Goal: Task Accomplishment & Management: Manage account settings

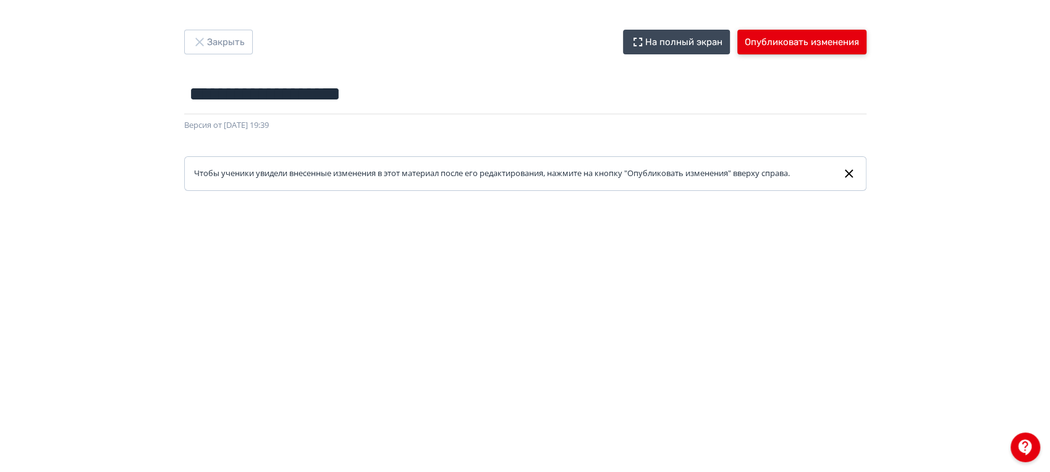
click at [759, 46] on button "Опубликовать изменения" at bounding box center [801, 42] width 129 height 25
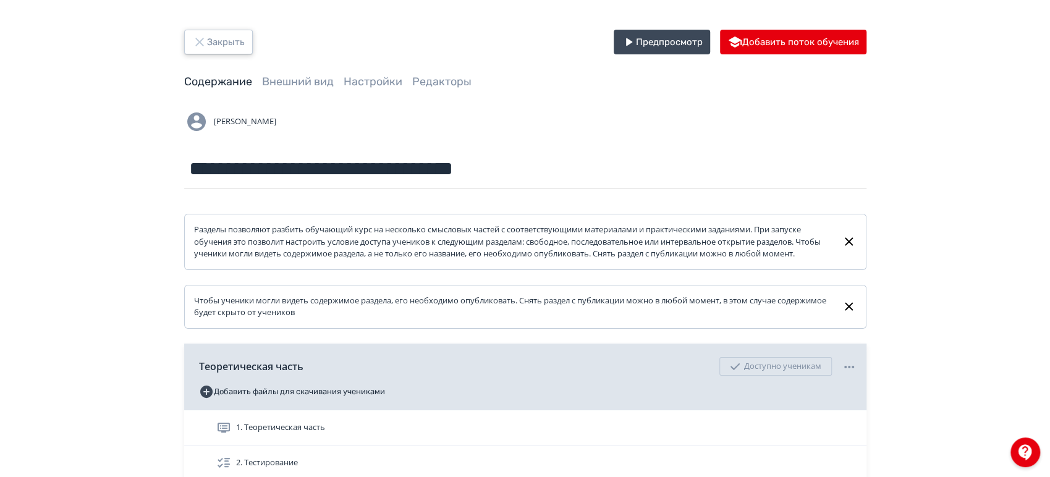
click at [233, 41] on button "Закрыть" at bounding box center [218, 42] width 69 height 25
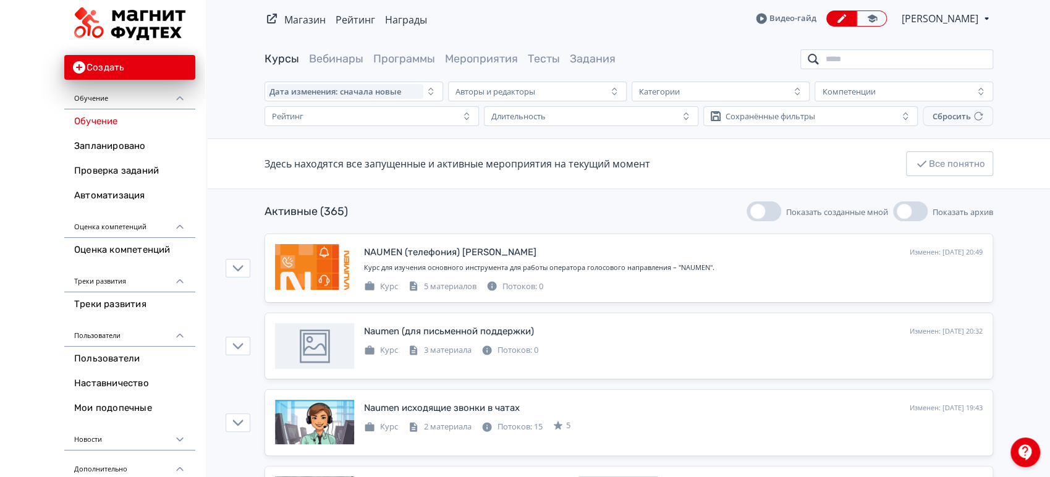
click at [965, 62] on input "search" at bounding box center [896, 59] width 193 height 20
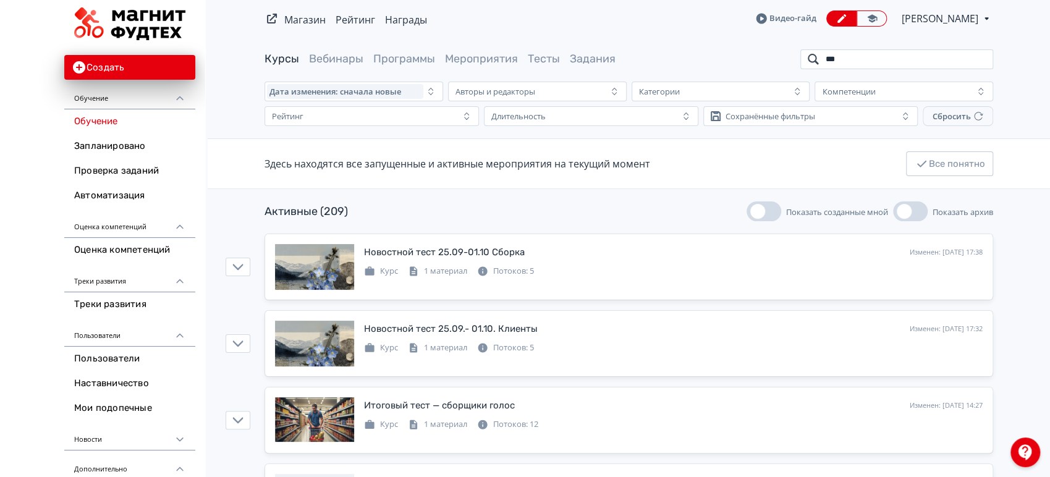
drag, startPoint x: 843, startPoint y: 58, endPoint x: 764, endPoint y: 54, distance: 79.2
click at [764, 54] on div "Курсы Вебинары Программы Мероприятия Тесты Задания ***" at bounding box center [628, 59] width 728 height 20
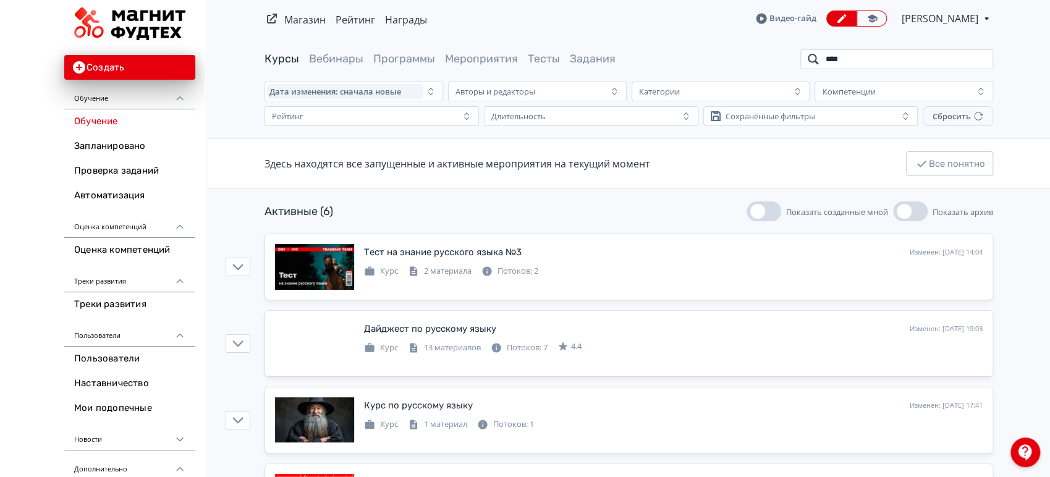
scroll to position [69, 0]
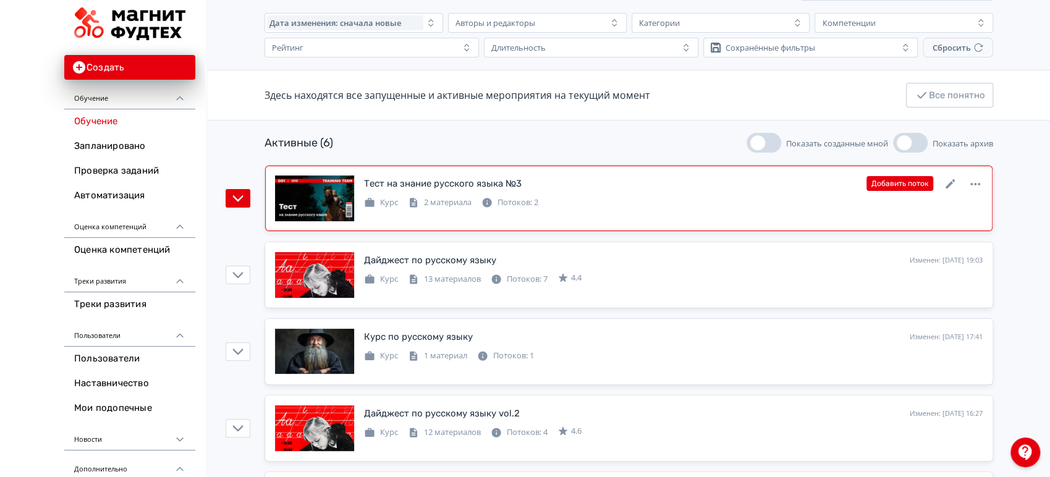
type input "****"
click at [855, 211] on div "Тест на знание русского языка №3 Изменен: [DATE] 14:04 Добавить поток Курс 2 ма…" at bounding box center [628, 198] width 707 height 46
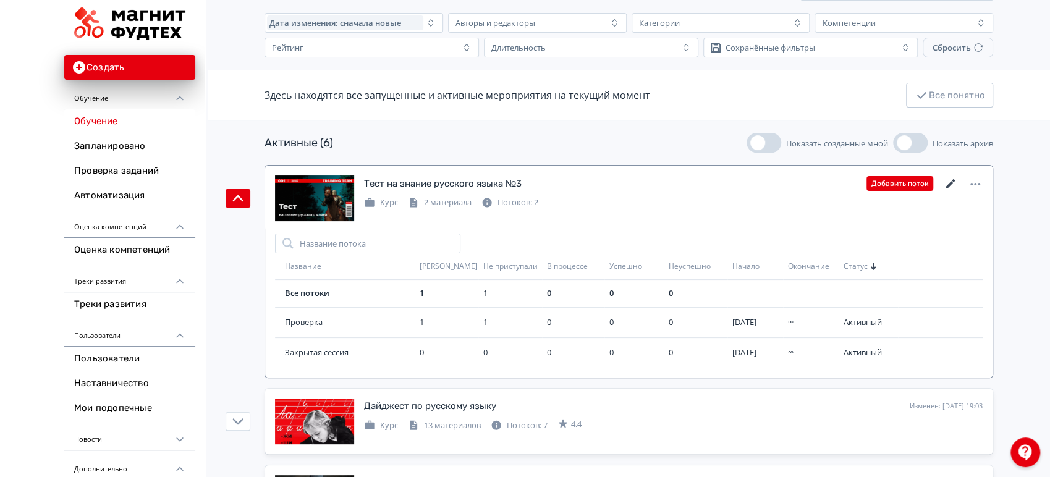
click at [945, 181] on icon at bounding box center [950, 184] width 15 height 15
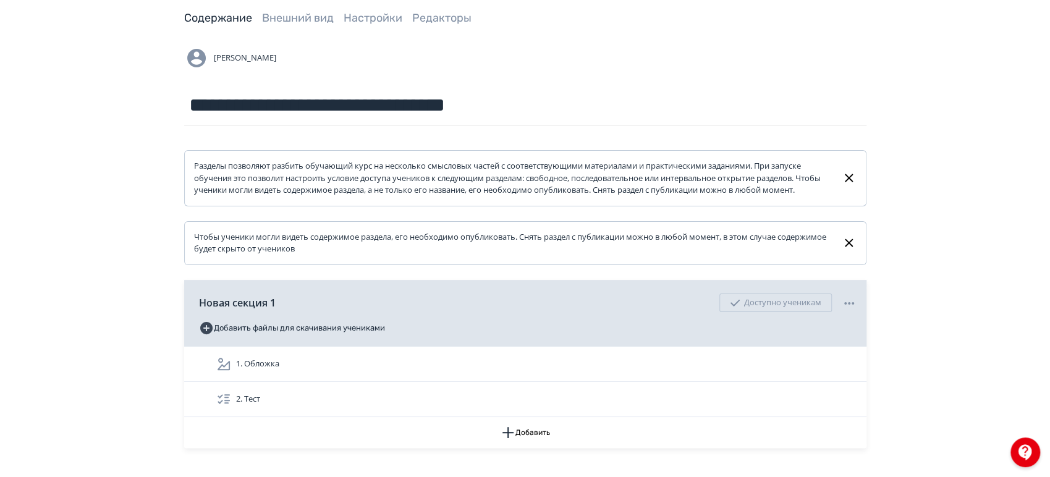
scroll to position [150, 0]
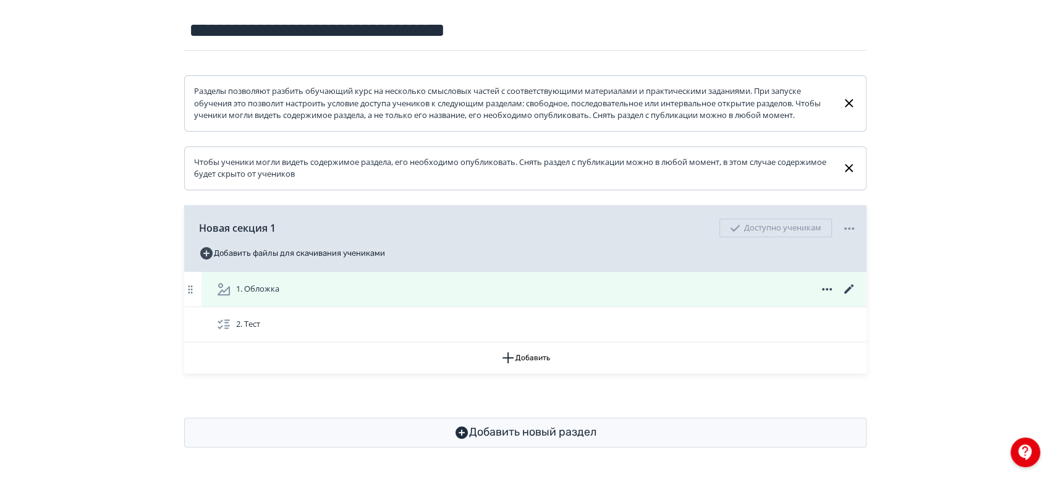
click at [760, 286] on div "1. Обложка" at bounding box center [536, 289] width 640 height 15
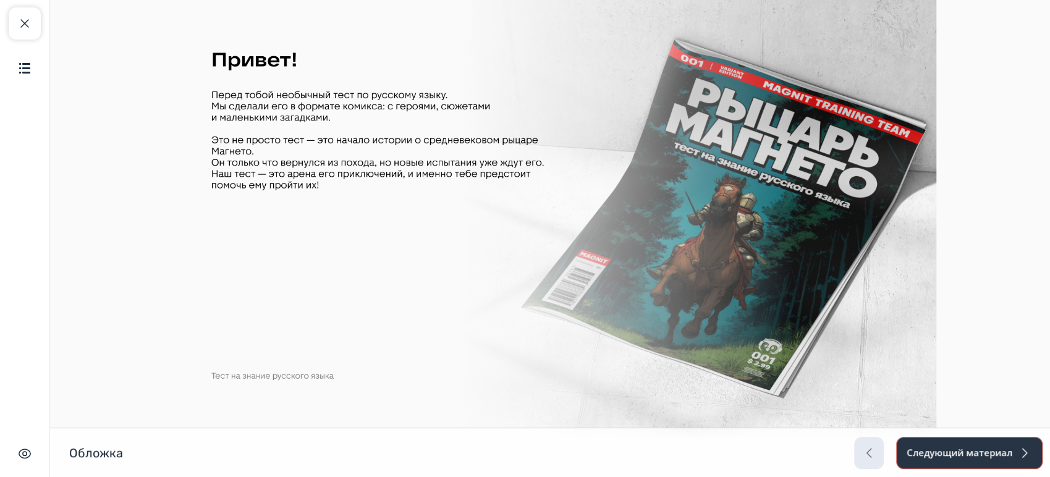
click at [938, 453] on button "Следующий материал" at bounding box center [969, 453] width 146 height 32
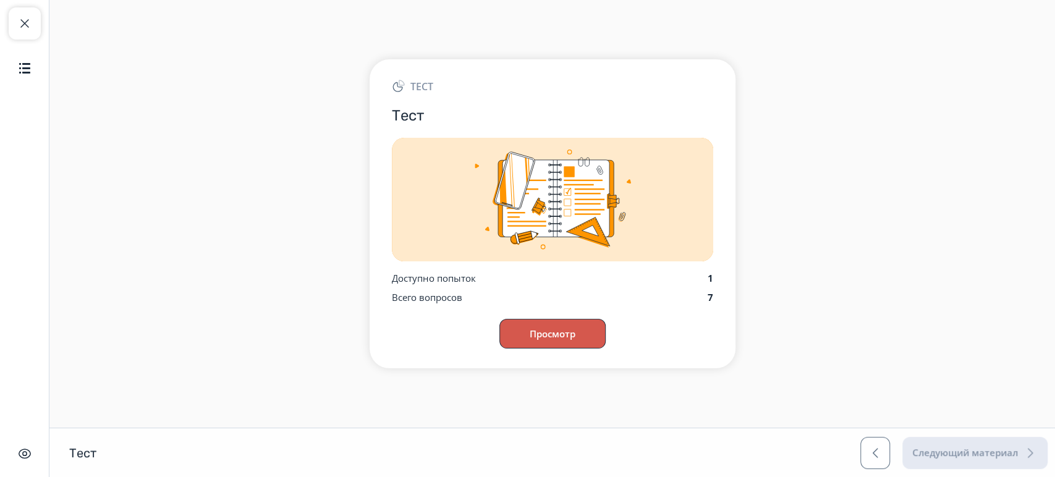
click at [565, 340] on button "Просмотр" at bounding box center [552, 334] width 106 height 30
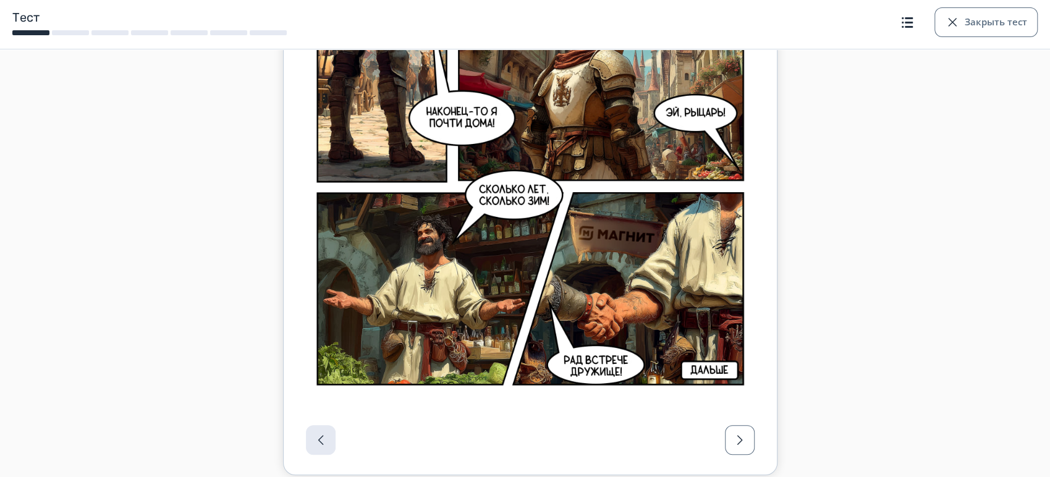
scroll to position [523, 0]
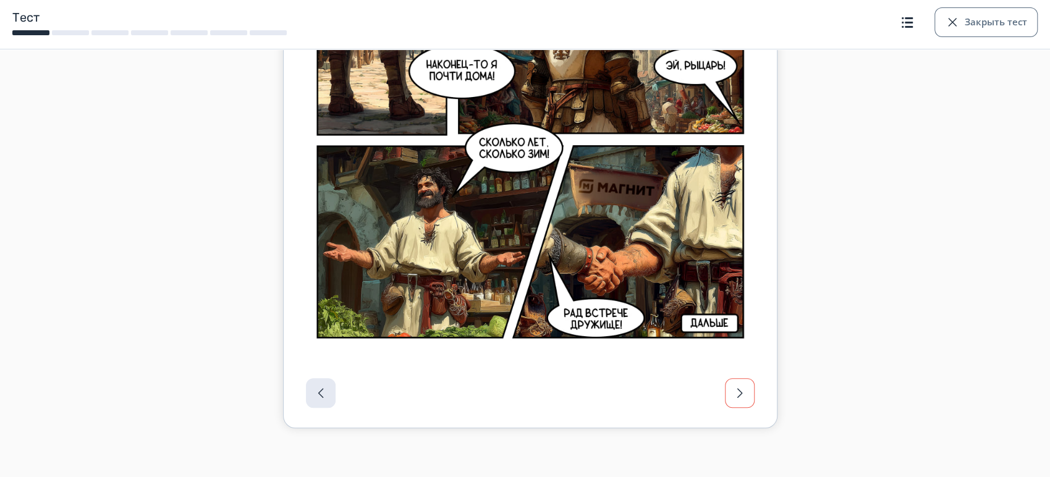
click at [743, 390] on span "button" at bounding box center [739, 392] width 15 height 15
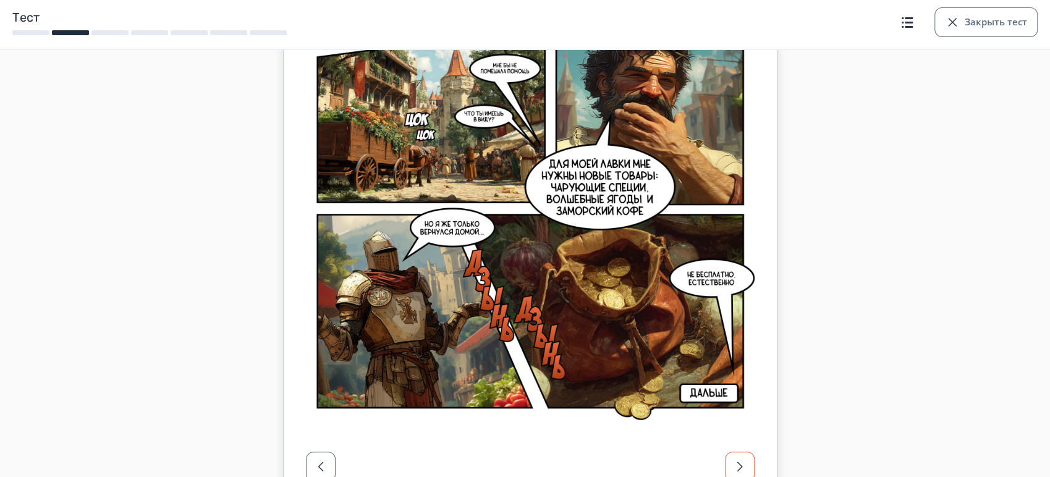
scroll to position [454, 0]
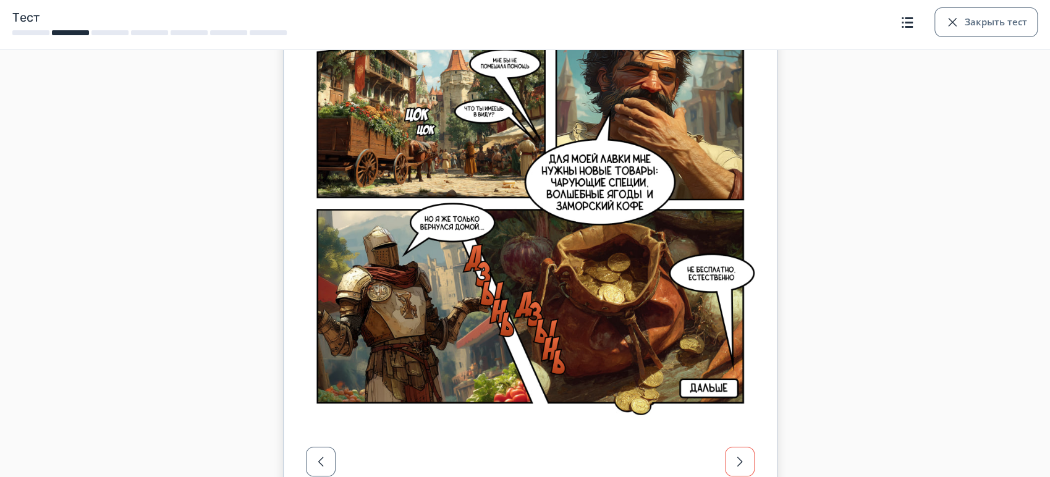
click at [726, 452] on button "button" at bounding box center [740, 462] width 30 height 30
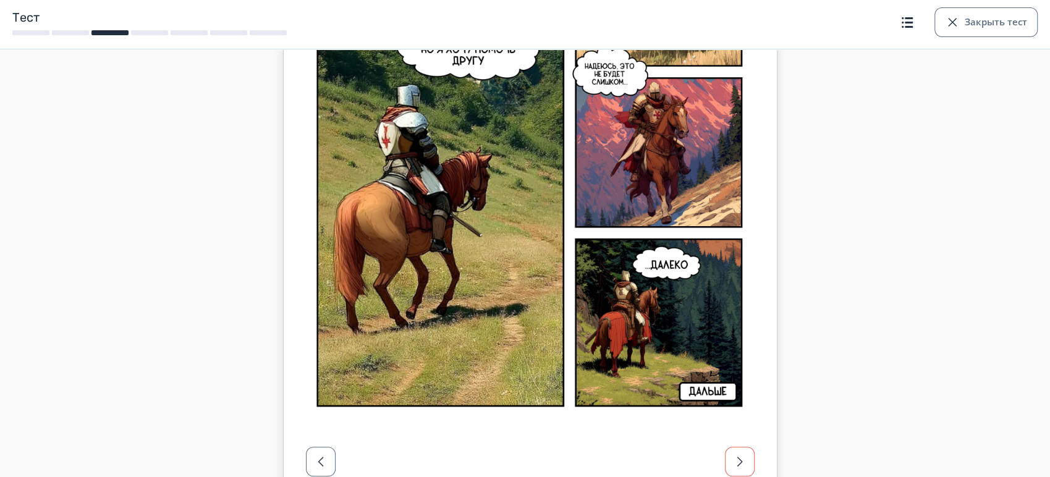
click at [726, 451] on button "button" at bounding box center [740, 462] width 30 height 30
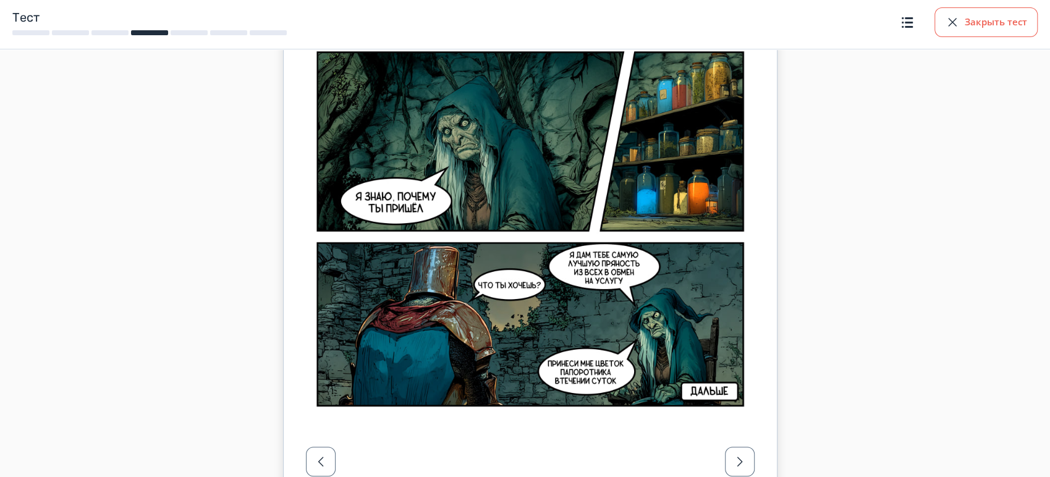
click at [977, 23] on button "Закрыть тест" at bounding box center [985, 22] width 103 height 30
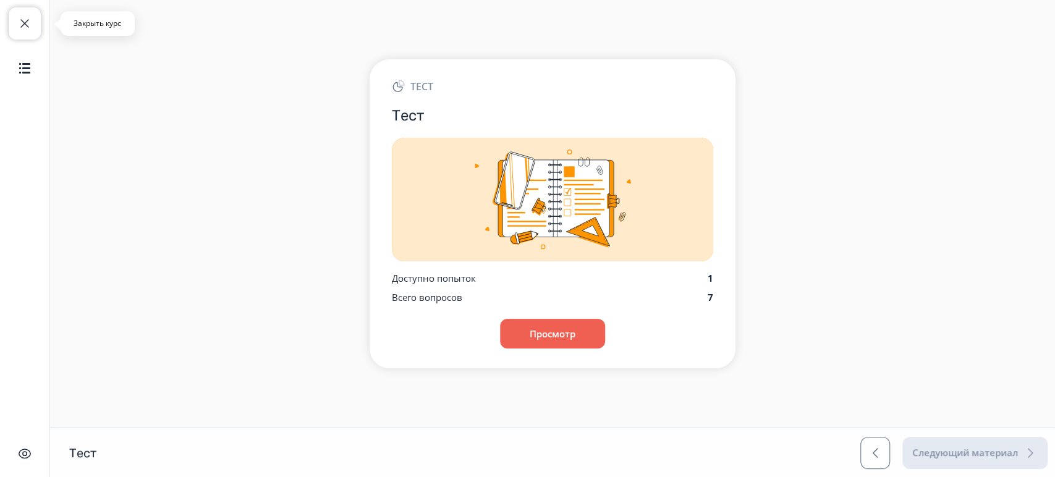
click at [25, 25] on span "button" at bounding box center [24, 23] width 15 height 15
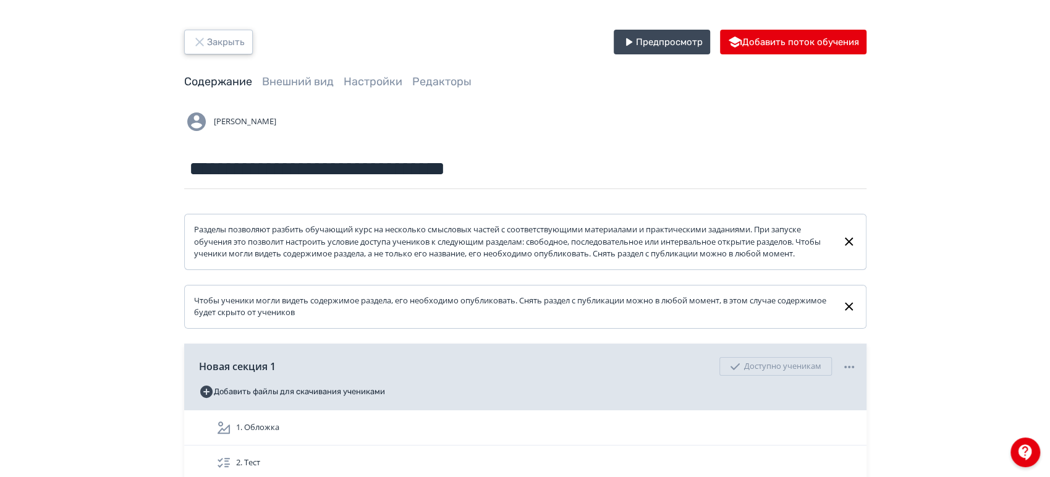
click at [241, 43] on button "Закрыть" at bounding box center [218, 42] width 69 height 25
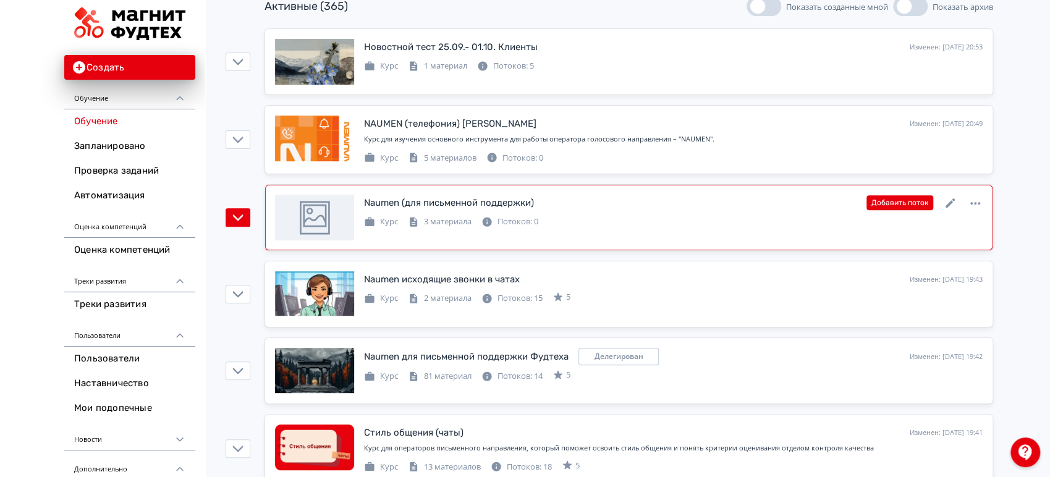
scroll to position [206, 0]
click at [949, 202] on icon at bounding box center [949, 202] width 9 height 9
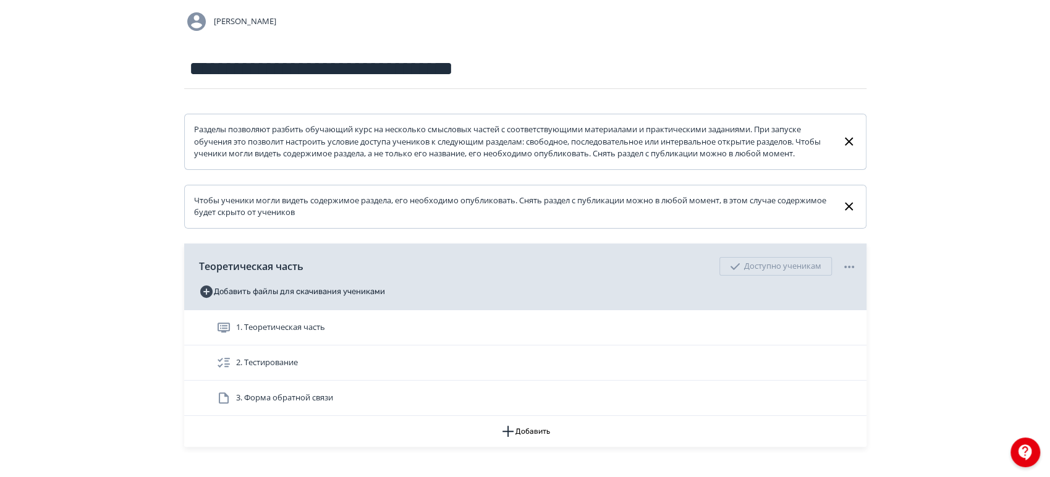
scroll to position [185, 0]
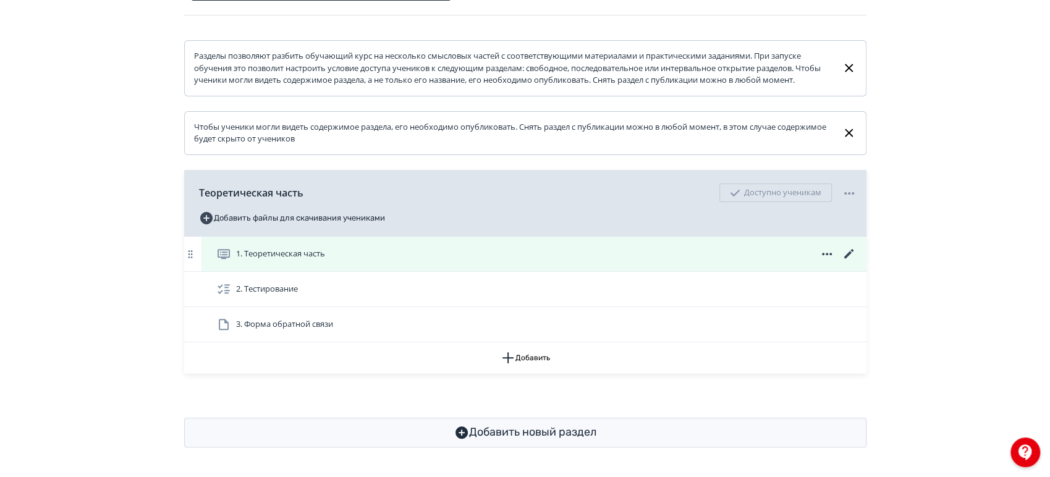
click at [851, 256] on icon at bounding box center [848, 253] width 15 height 15
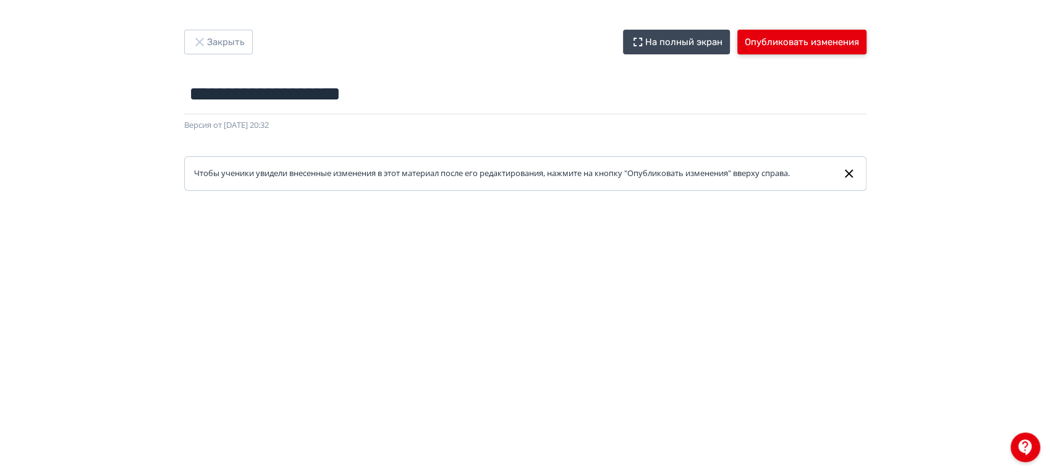
click at [816, 35] on button "Опубликовать изменения" at bounding box center [801, 42] width 129 height 25
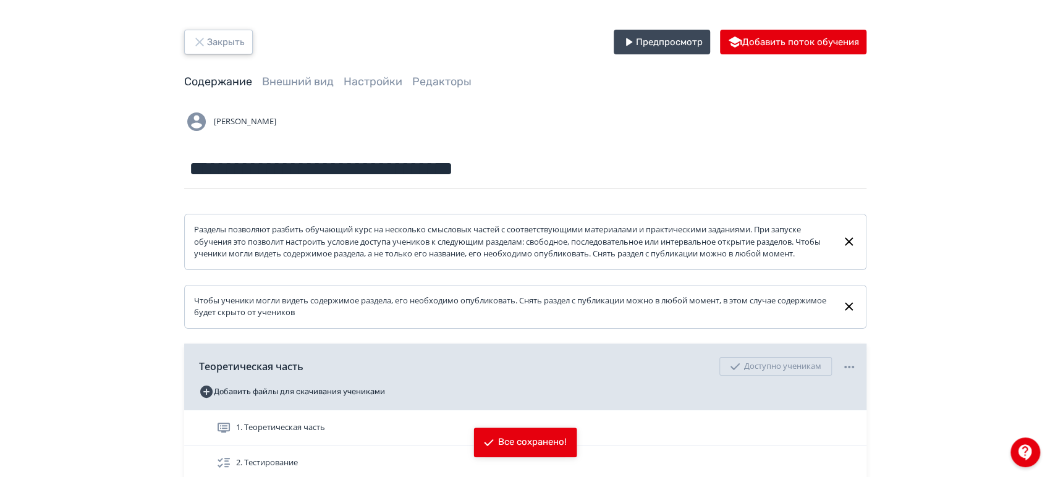
click at [227, 44] on button "Закрыть" at bounding box center [218, 42] width 69 height 25
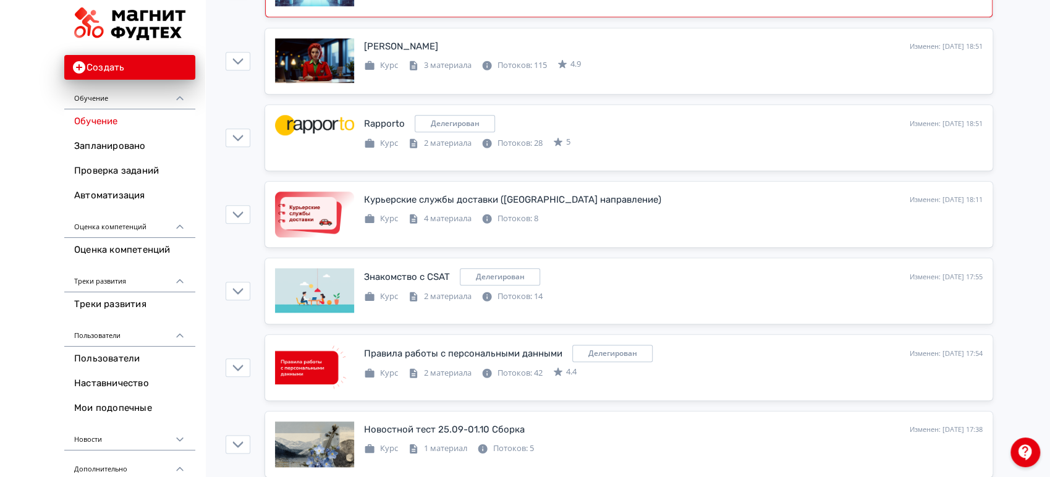
scroll to position [823, 0]
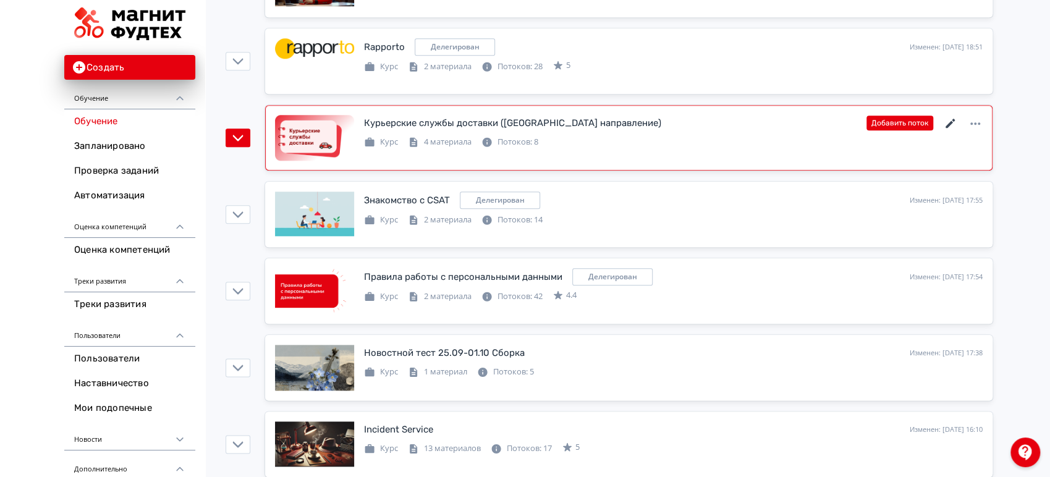
click at [952, 121] on icon at bounding box center [950, 123] width 15 height 15
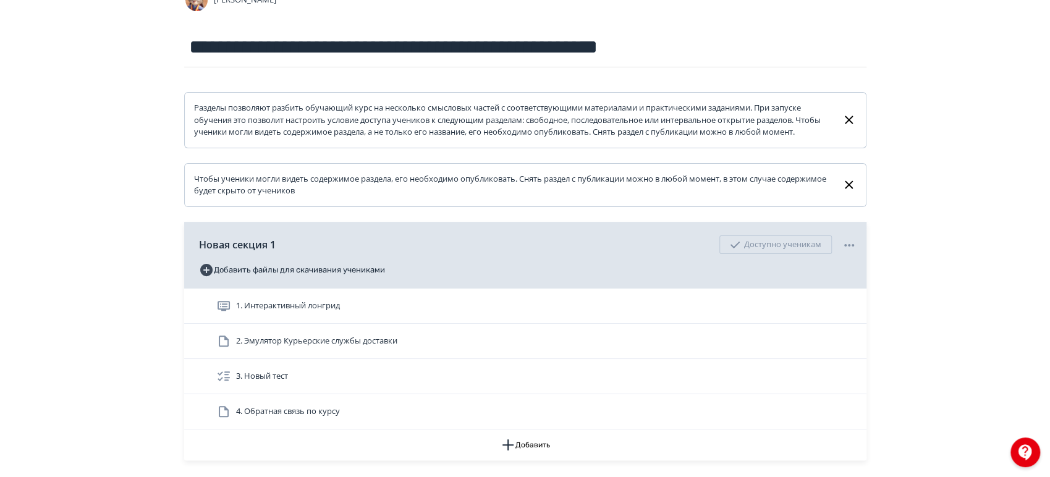
scroll to position [206, 0]
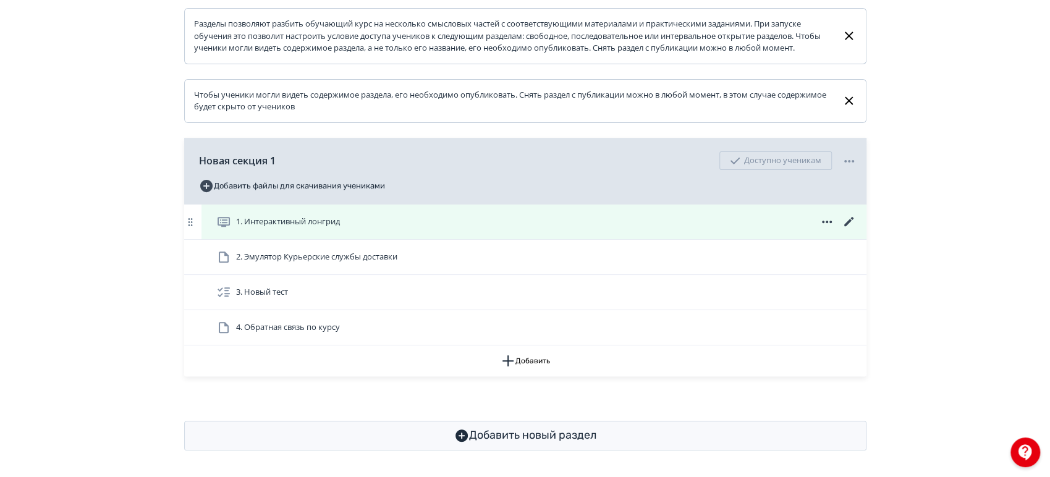
click at [618, 219] on div "1. Интерактивный лонгрид" at bounding box center [533, 221] width 665 height 35
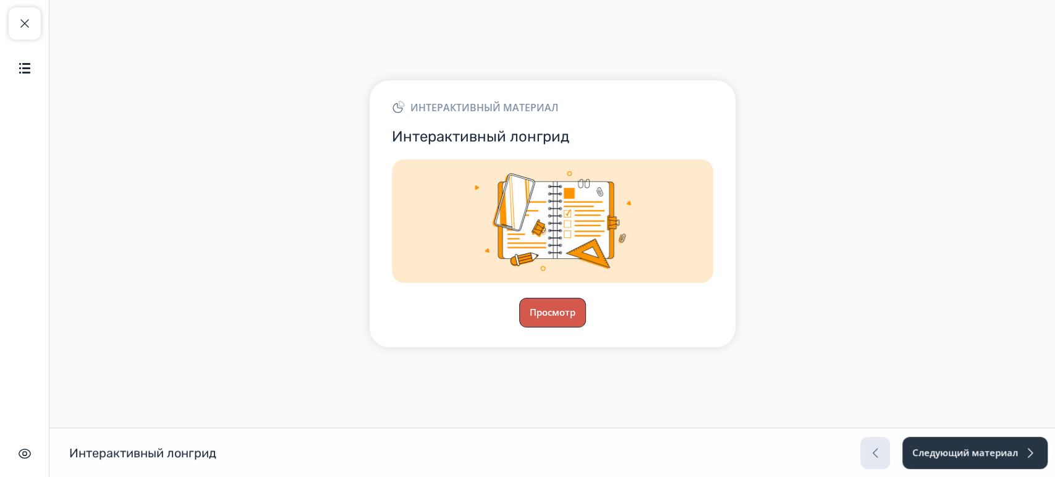
click at [534, 315] on button "Просмотр" at bounding box center [552, 313] width 67 height 30
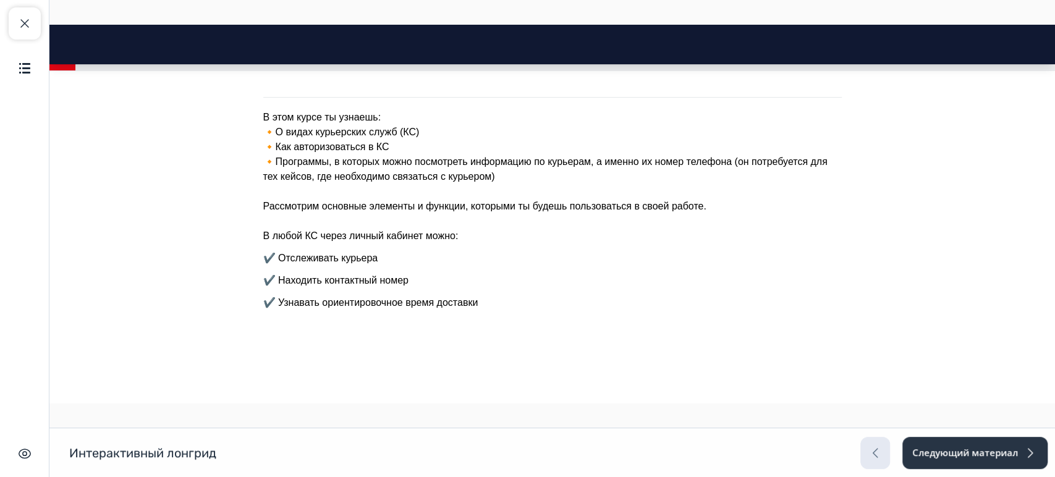
scroll to position [206, 0]
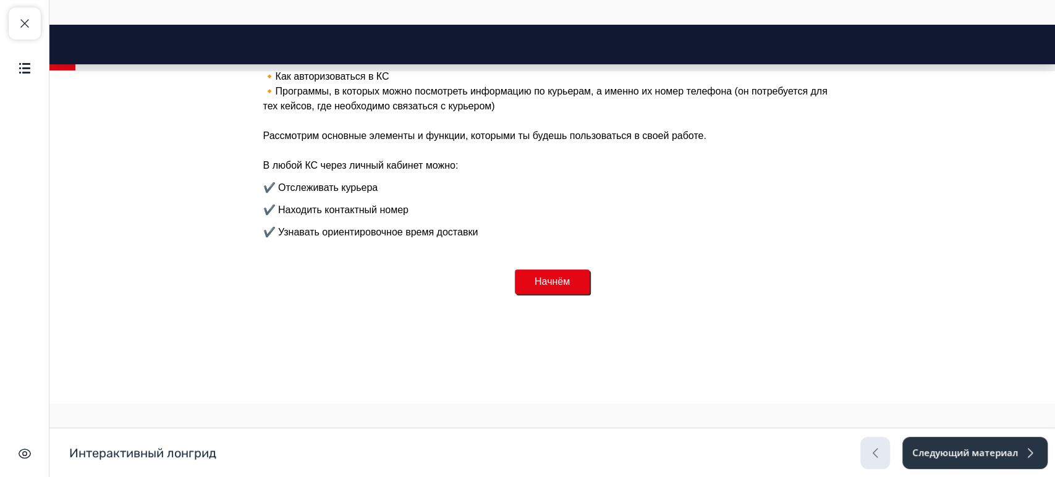
click at [566, 279] on button "Начнём" at bounding box center [552, 281] width 75 height 25
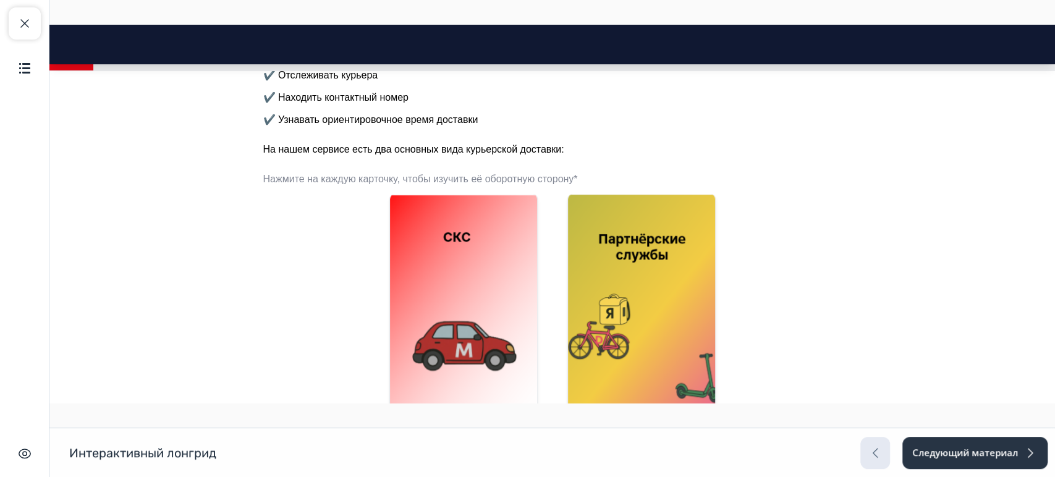
scroll to position [493, 0]
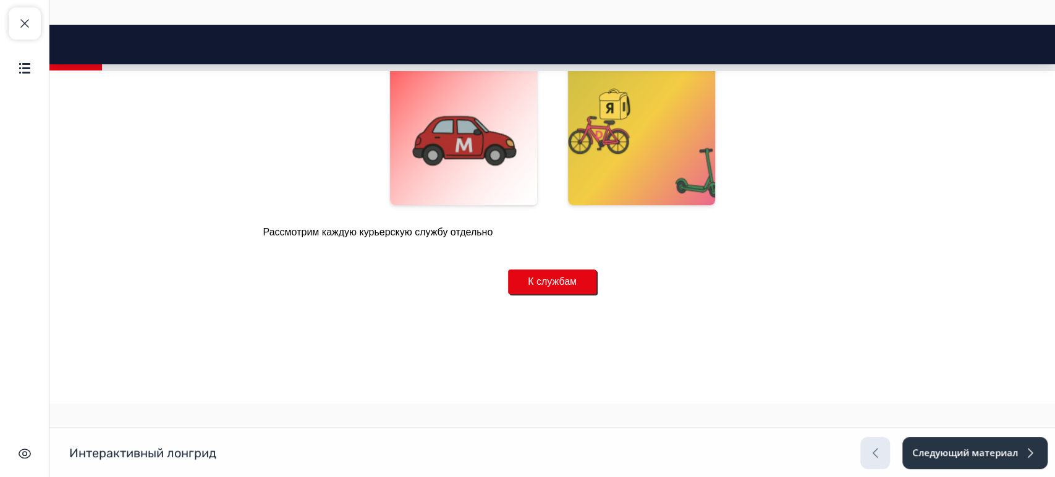
click at [570, 273] on button "К службам" at bounding box center [552, 281] width 88 height 25
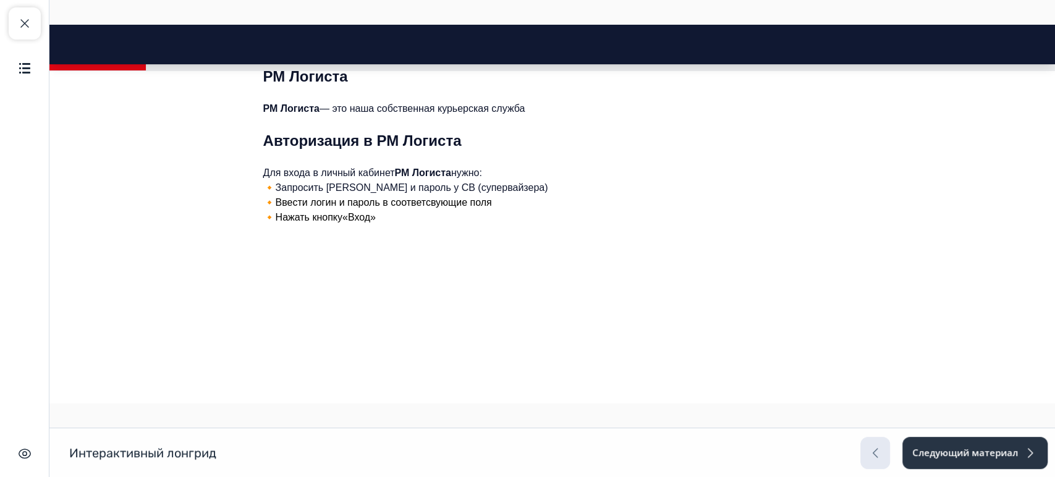
scroll to position [881, 0]
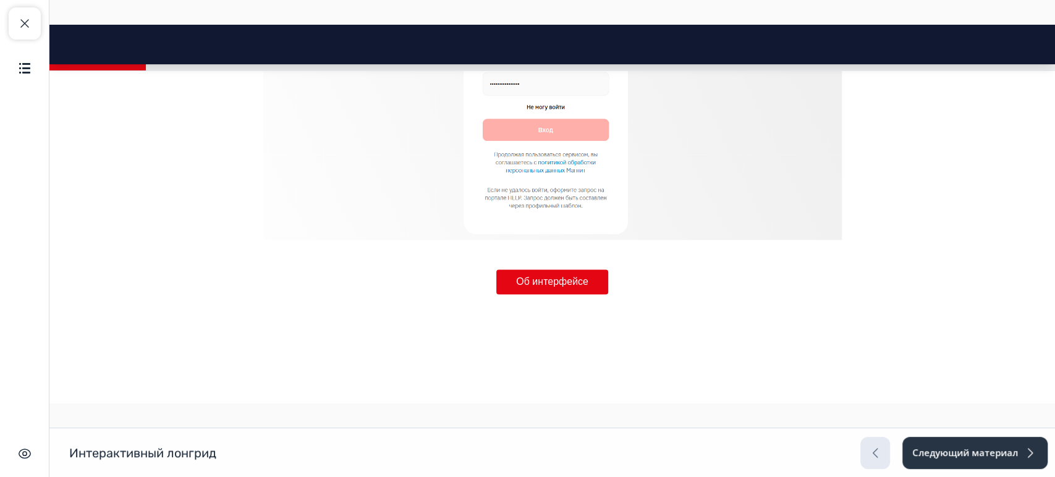
click at [541, 289] on button "Об интерфейсе" at bounding box center [552, 281] width 112 height 25
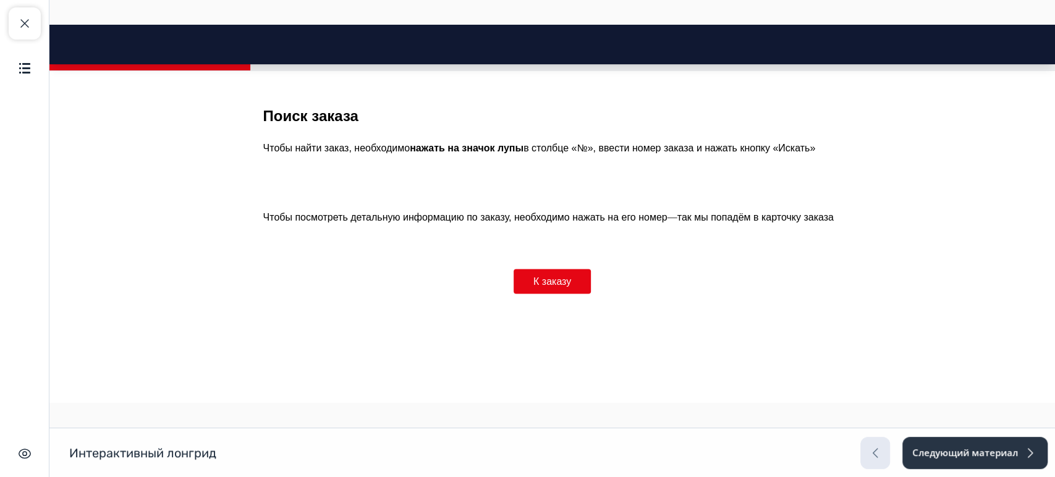
scroll to position [3107, 0]
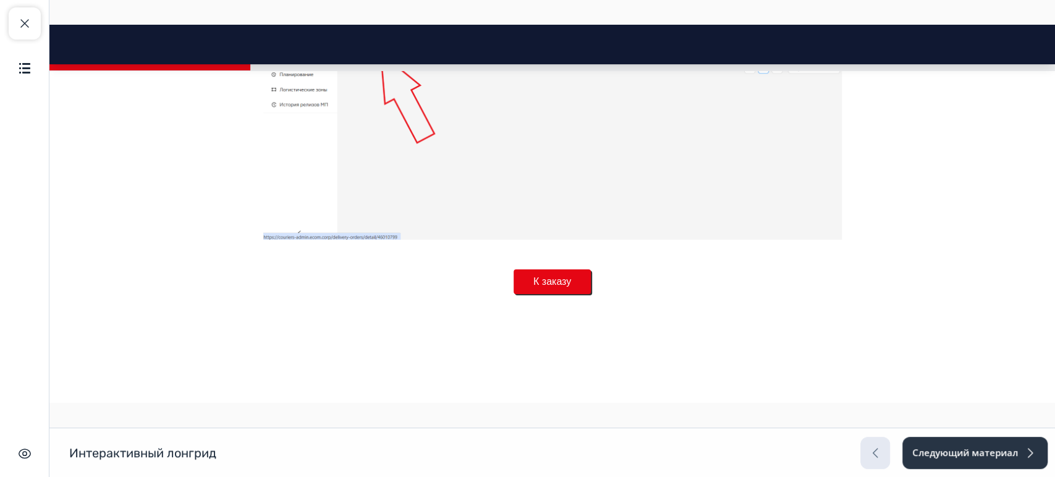
click at [536, 289] on button "К заказу" at bounding box center [551, 281] width 77 height 25
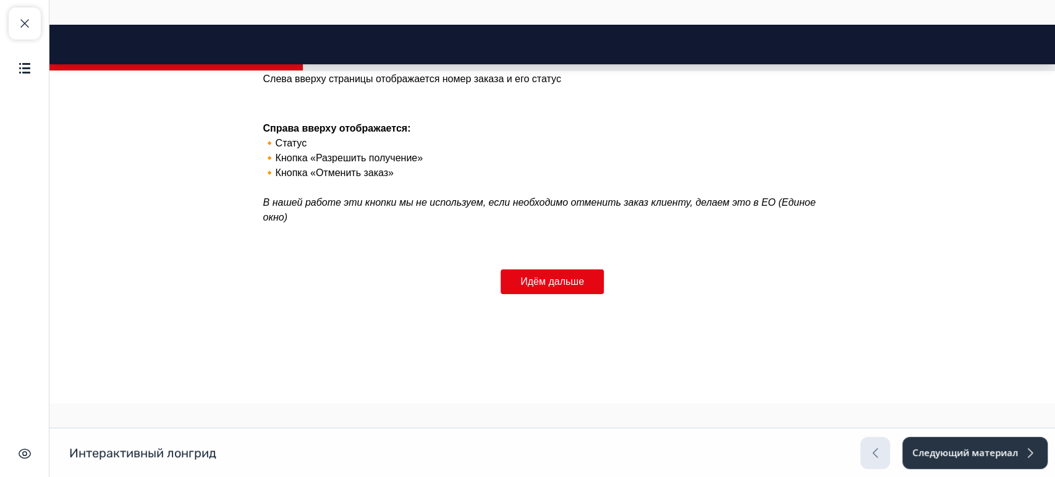
scroll to position [3850, 0]
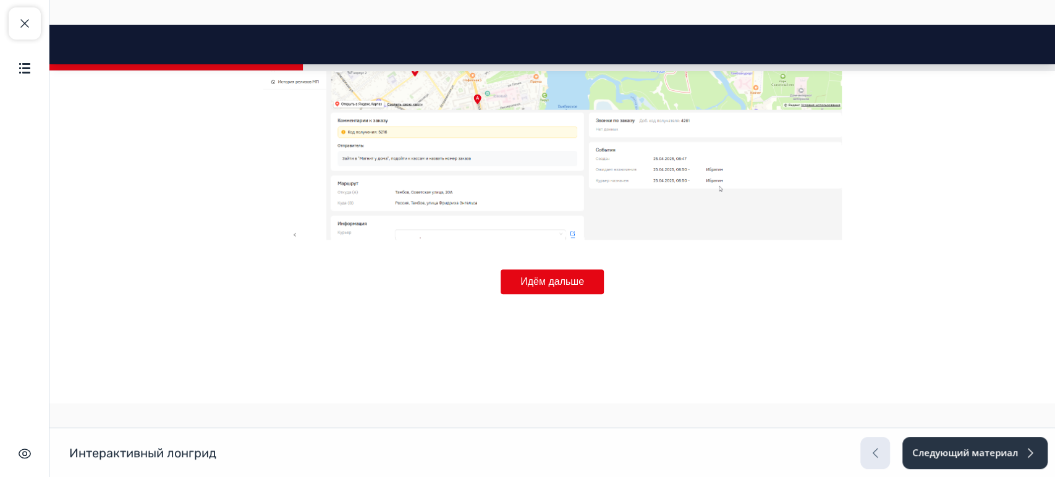
click at [534, 276] on button "Идём дальше" at bounding box center [551, 281] width 103 height 25
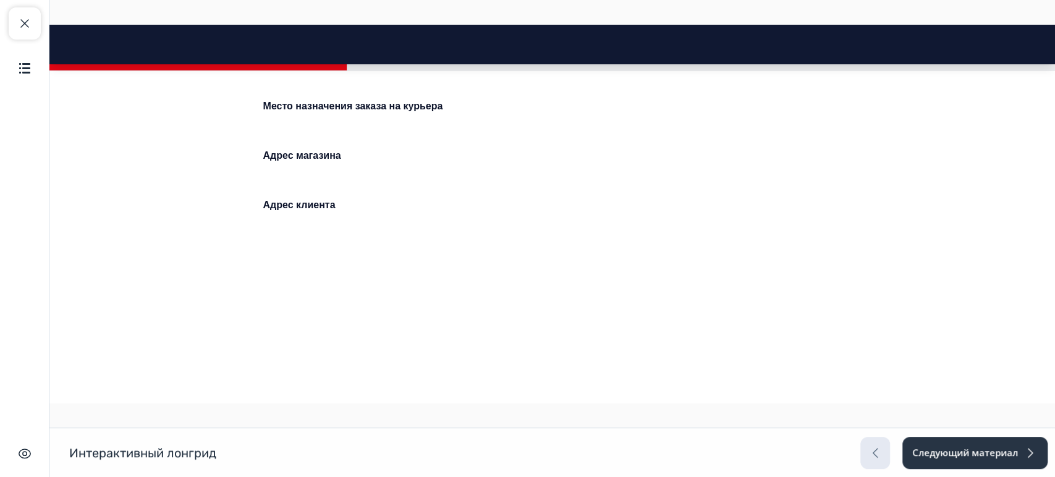
scroll to position [5399, 0]
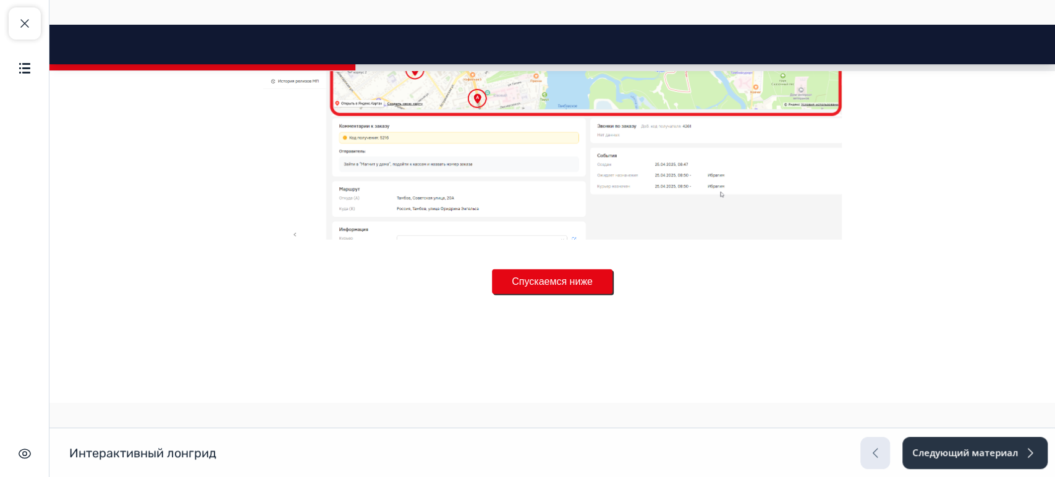
click at [534, 279] on button "Спускаемся ниже" at bounding box center [552, 281] width 120 height 25
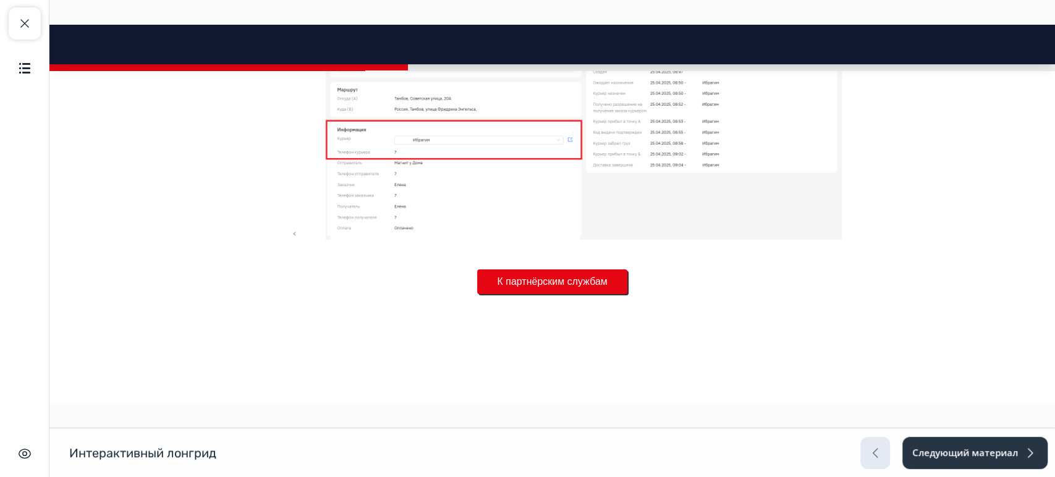
click at [533, 275] on button "К партнёрским службам" at bounding box center [552, 281] width 150 height 25
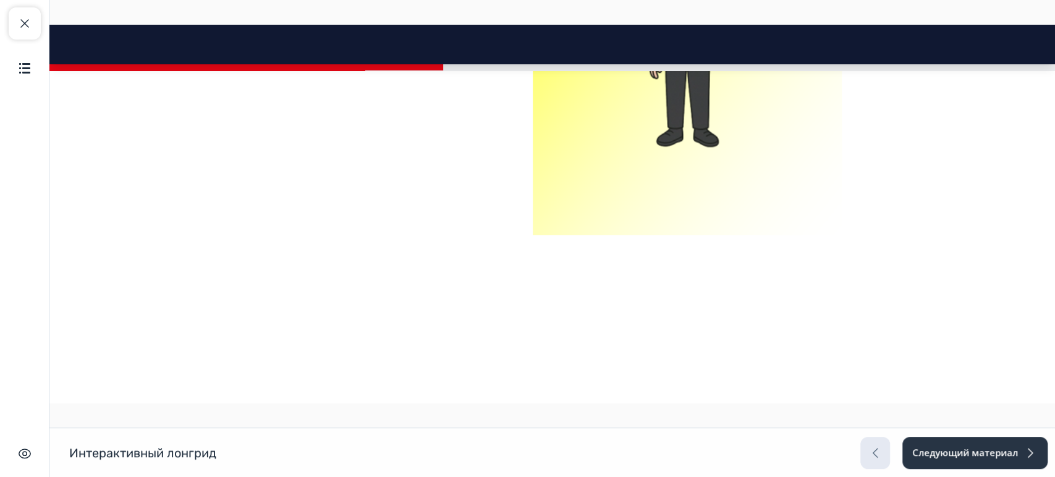
scroll to position [7508, 0]
click at [528, 281] on button "К сервисам" at bounding box center [552, 281] width 92 height 25
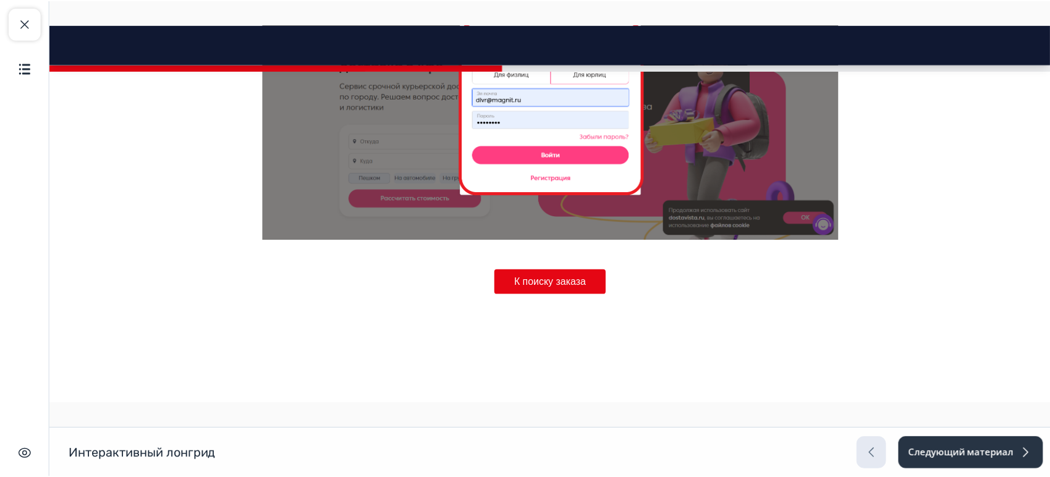
scroll to position [8708, 0]
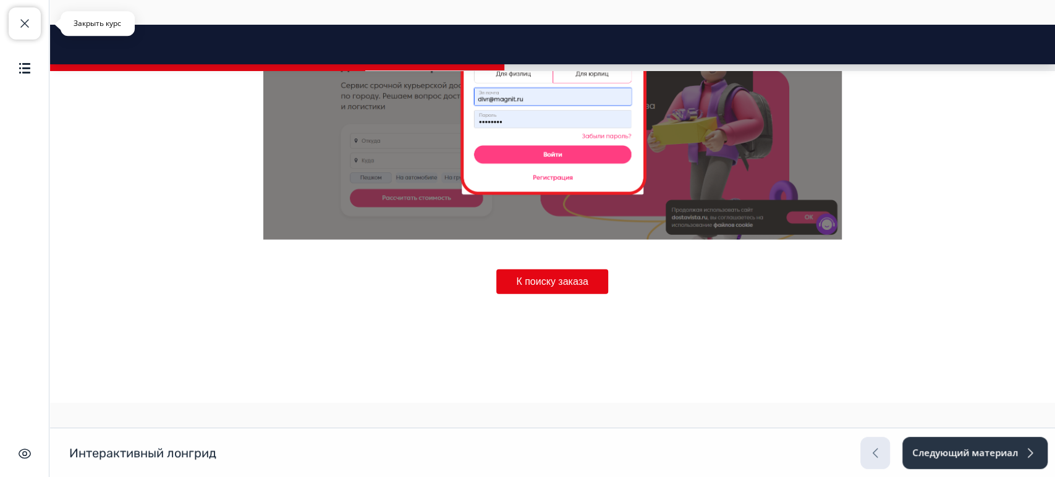
click at [22, 19] on span "button" at bounding box center [24, 23] width 15 height 15
